Goal: Information Seeking & Learning: Learn about a topic

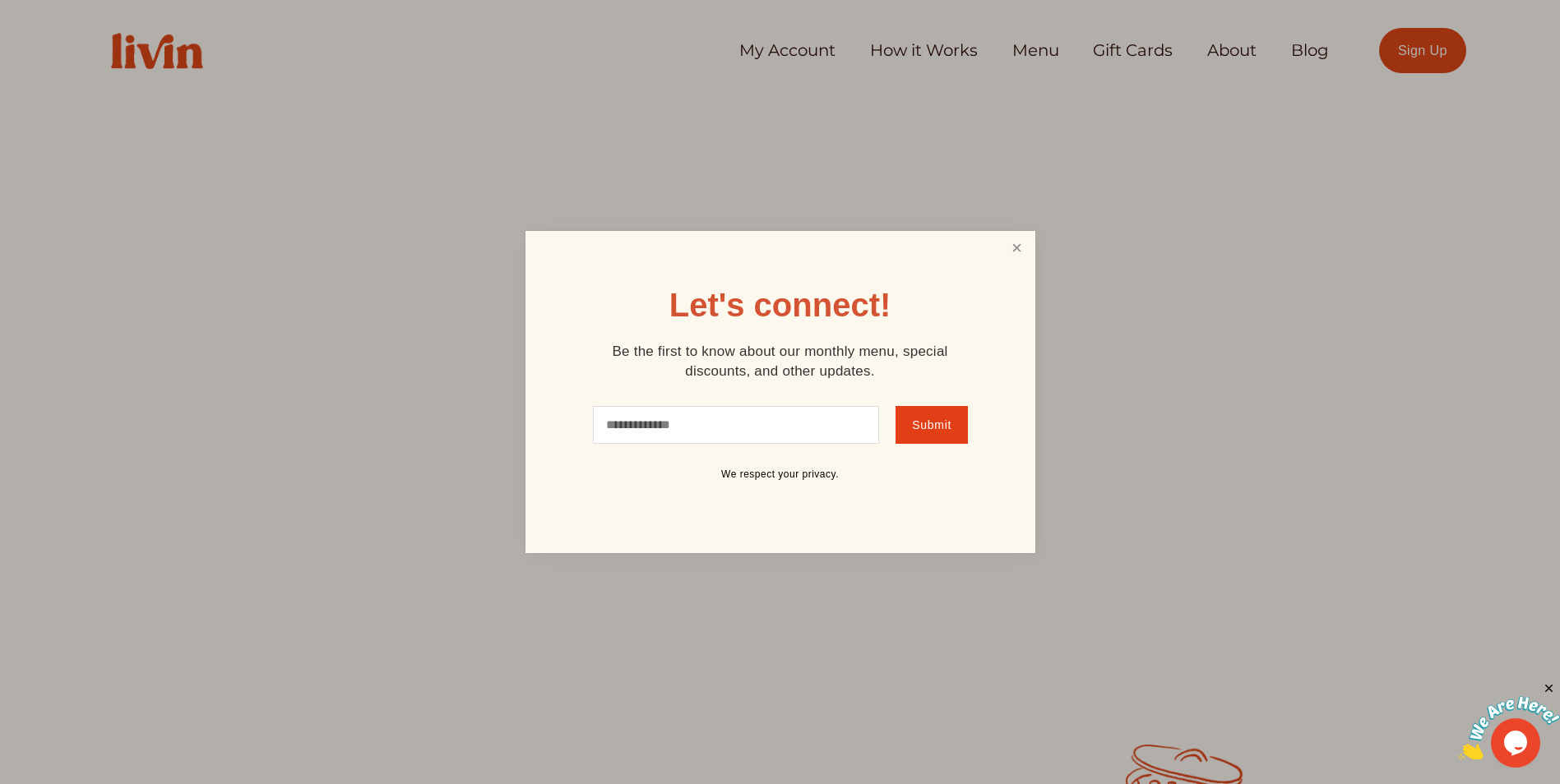
click at [1023, 240] on link "Close" at bounding box center [1015, 249] width 31 height 31
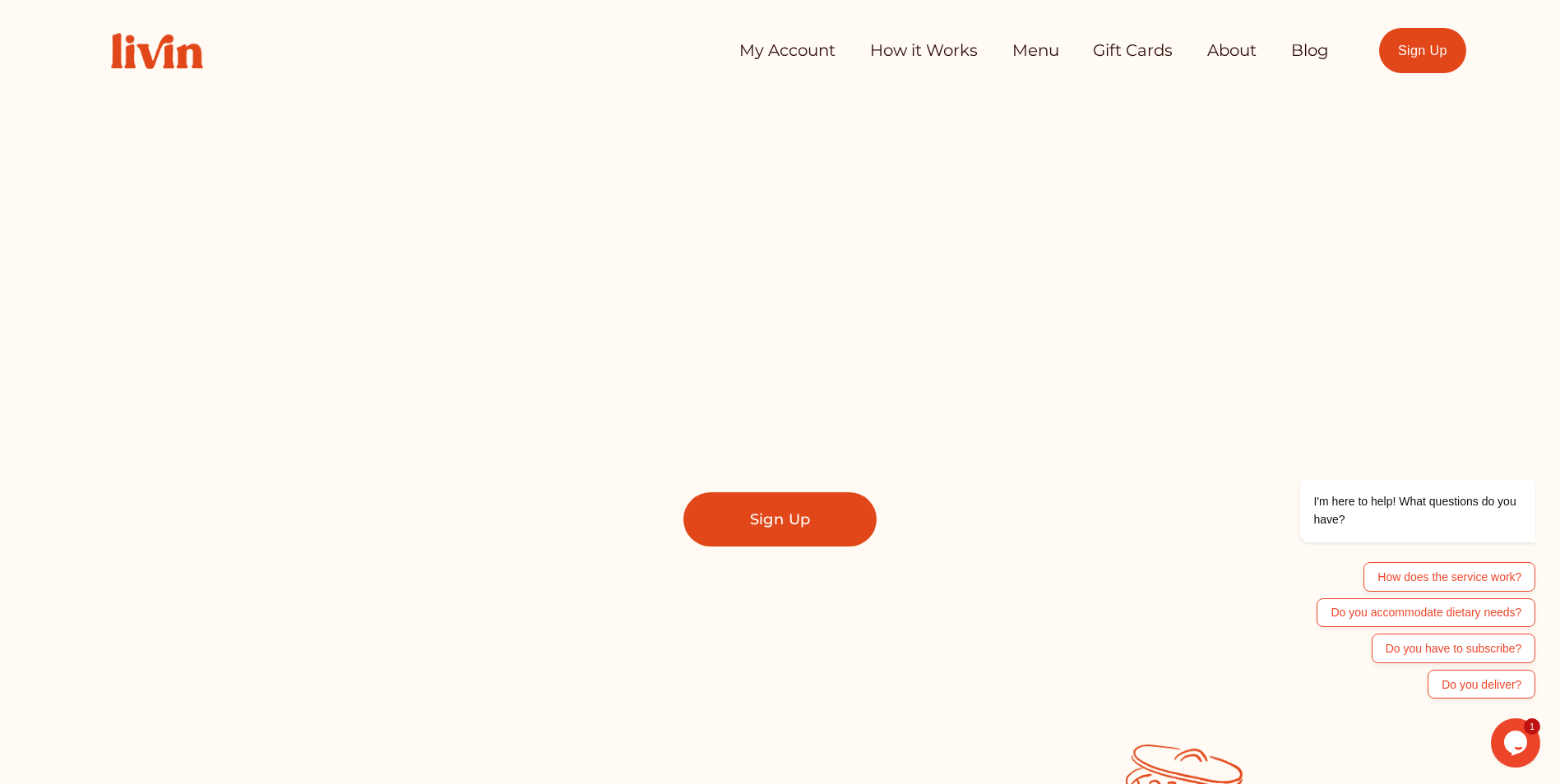
click at [919, 50] on link "How it Works" at bounding box center [924, 51] width 108 height 33
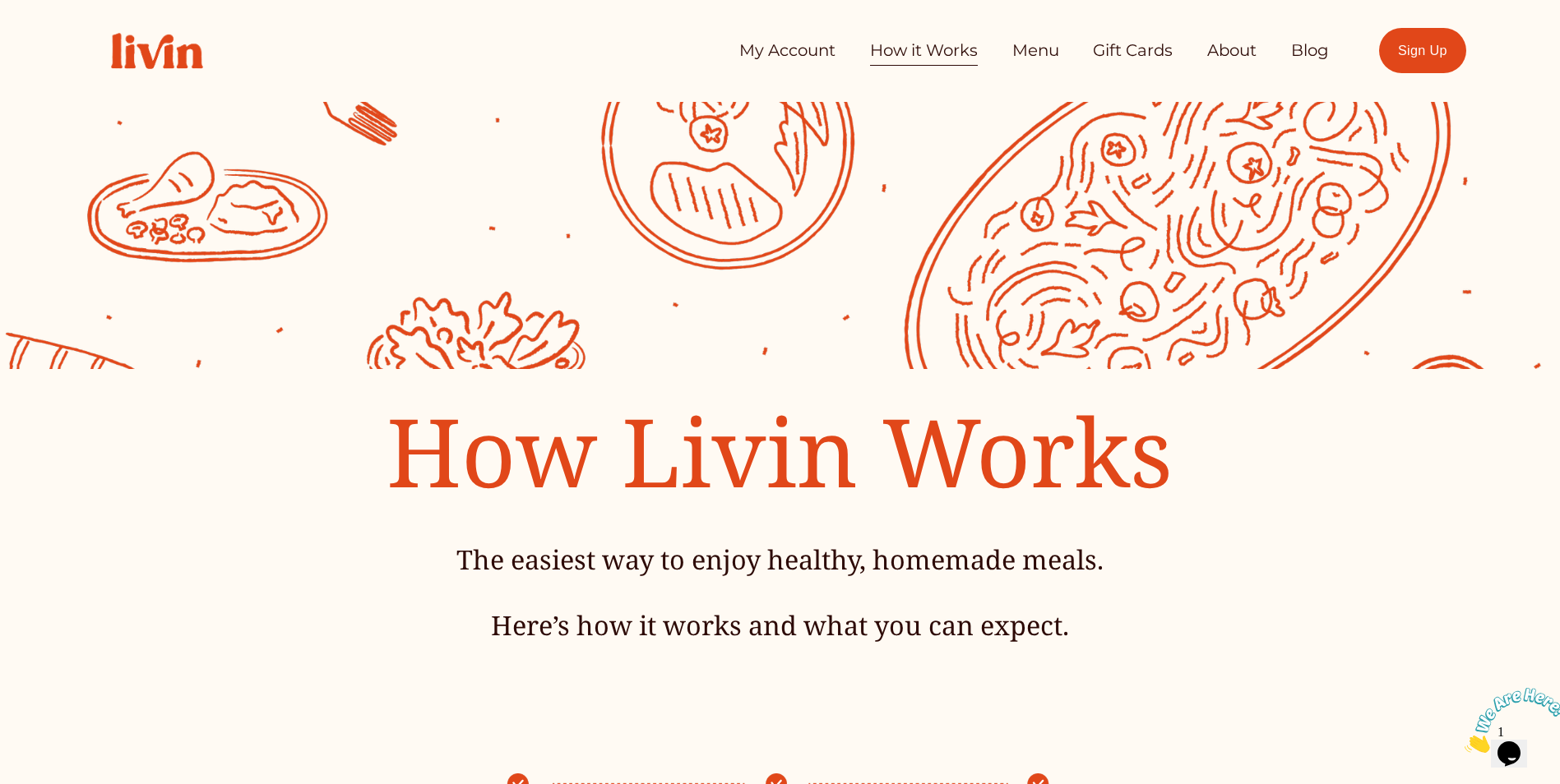
click at [1040, 47] on link "Menu" at bounding box center [1036, 51] width 47 height 33
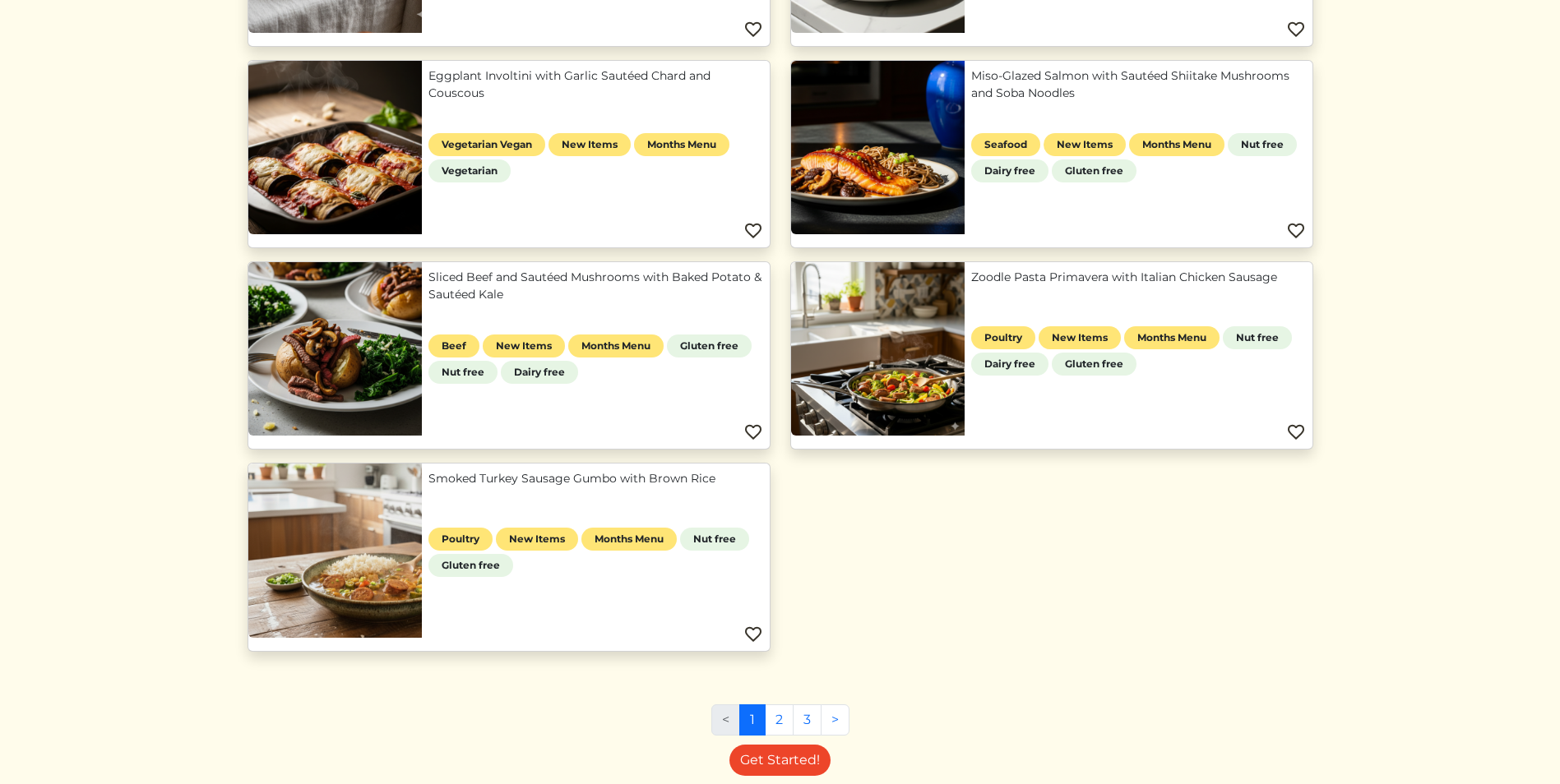
scroll to position [797, 0]
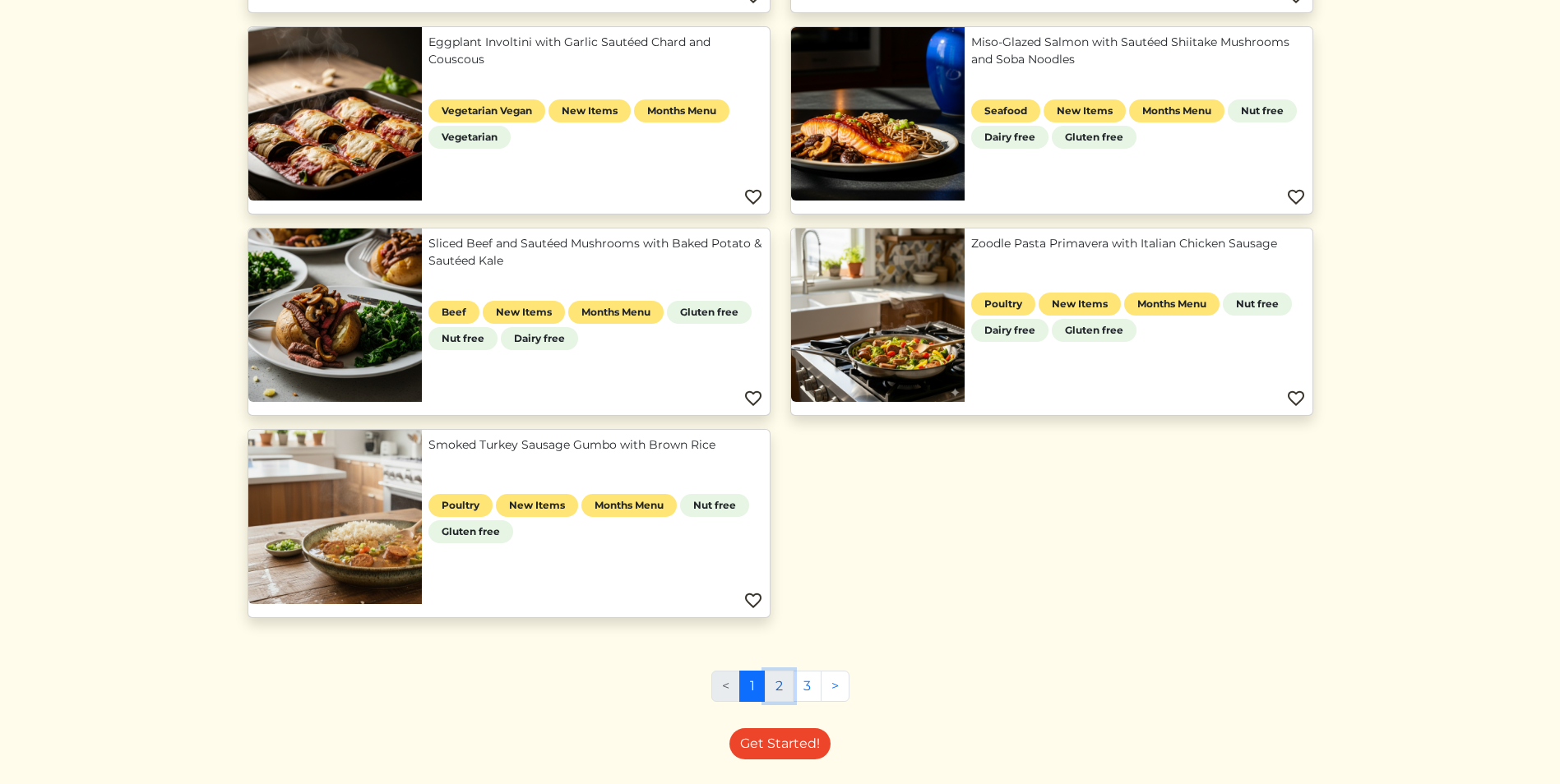
click at [775, 684] on link "2" at bounding box center [779, 686] width 29 height 31
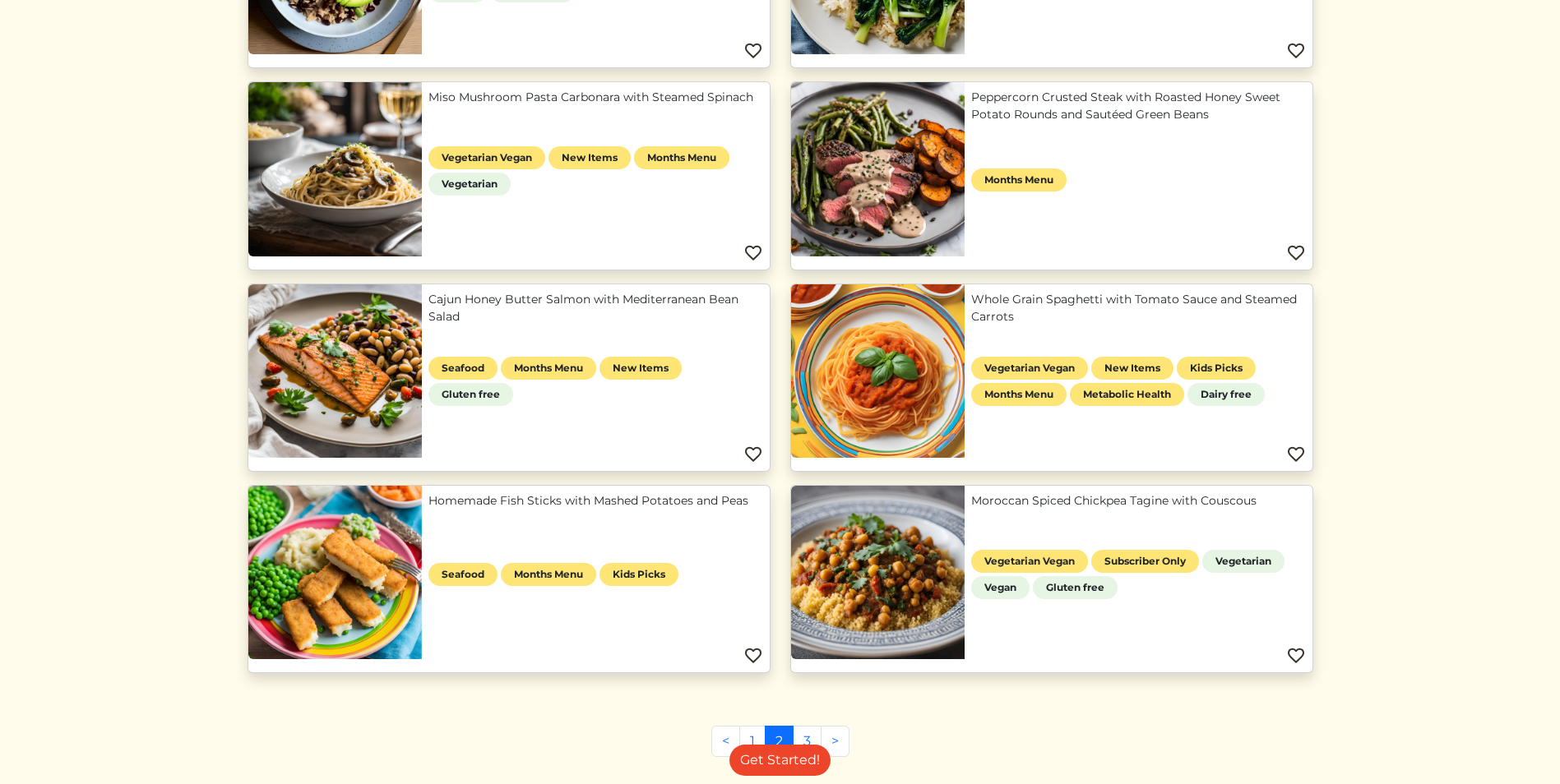
scroll to position [1253, 0]
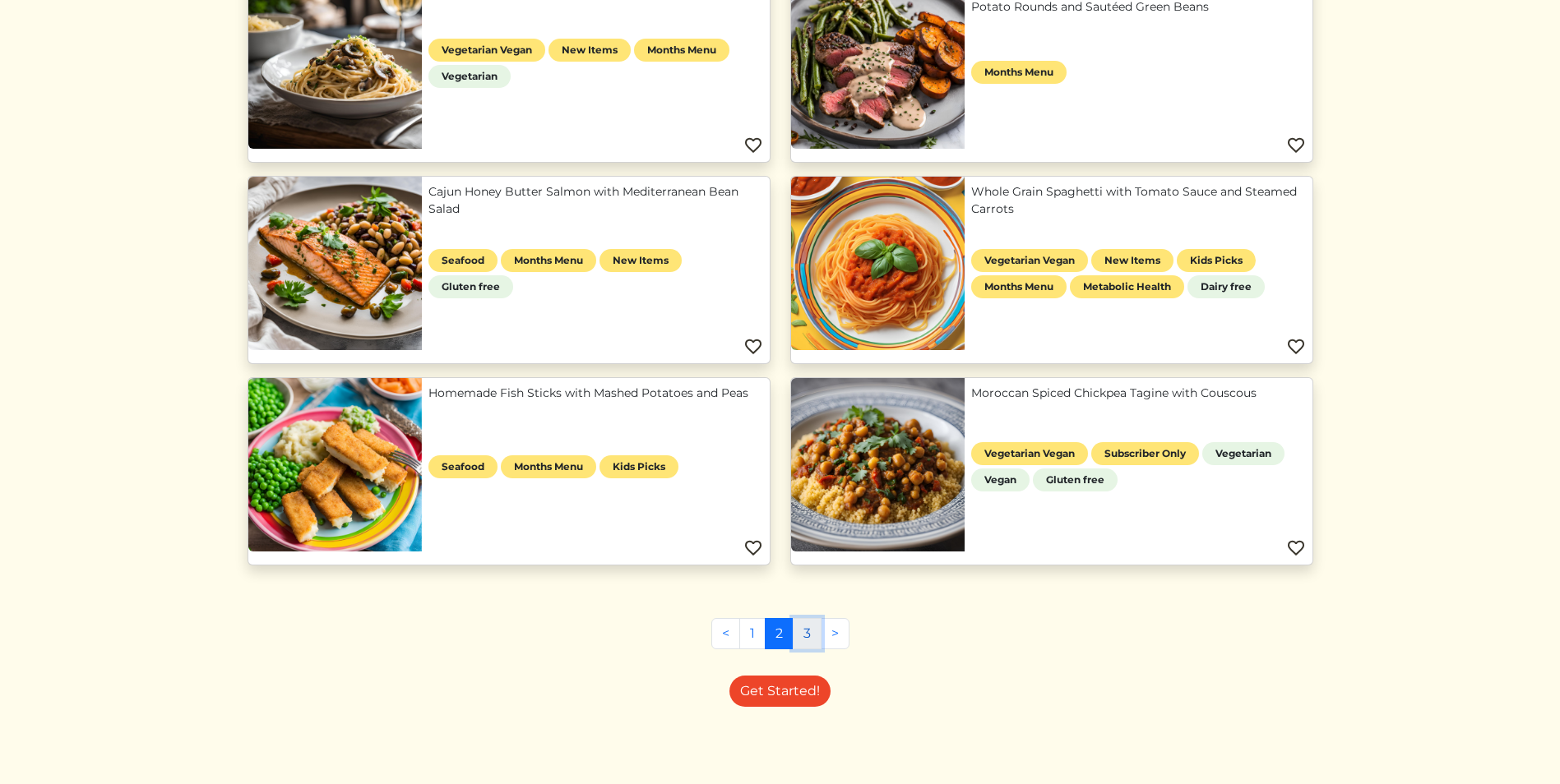
click at [804, 632] on link "3" at bounding box center [807, 633] width 29 height 31
